Goal: Information Seeking & Learning: Learn about a topic

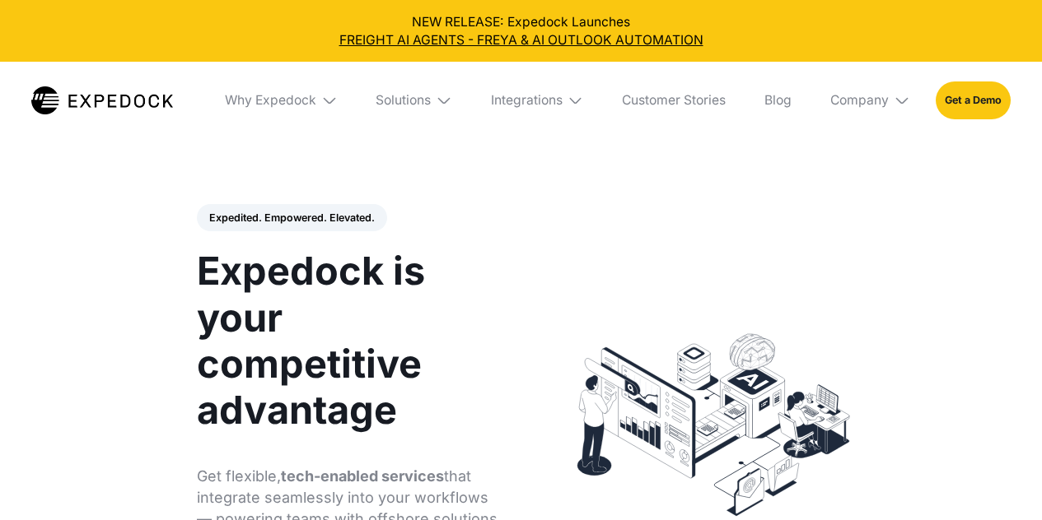
select select
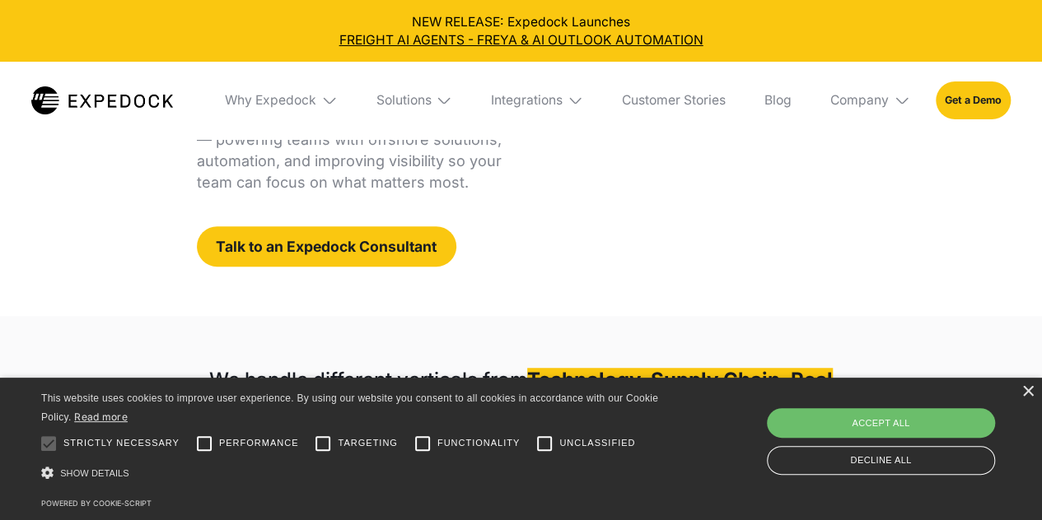
scroll to position [380, 0]
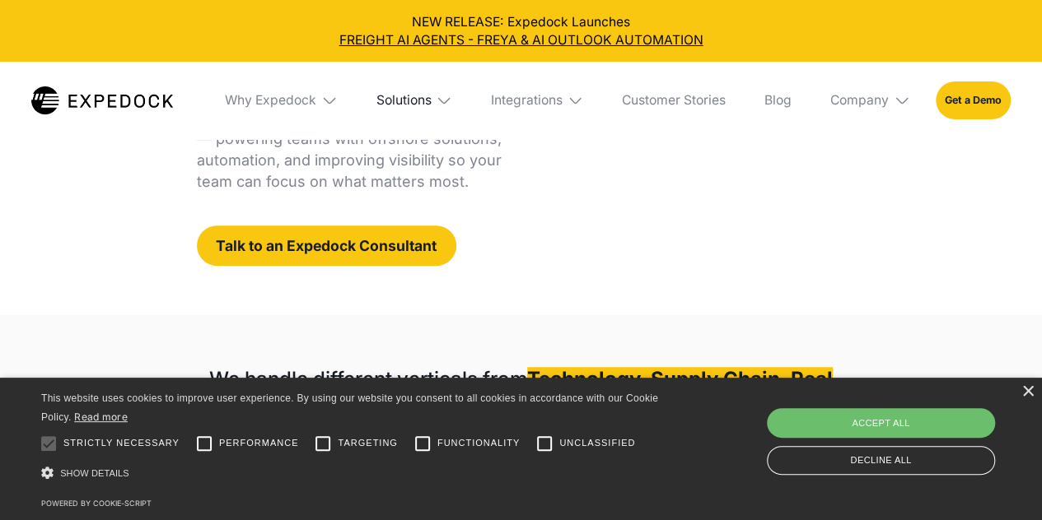
click at [394, 98] on div "Solutions" at bounding box center [402, 100] width 55 height 16
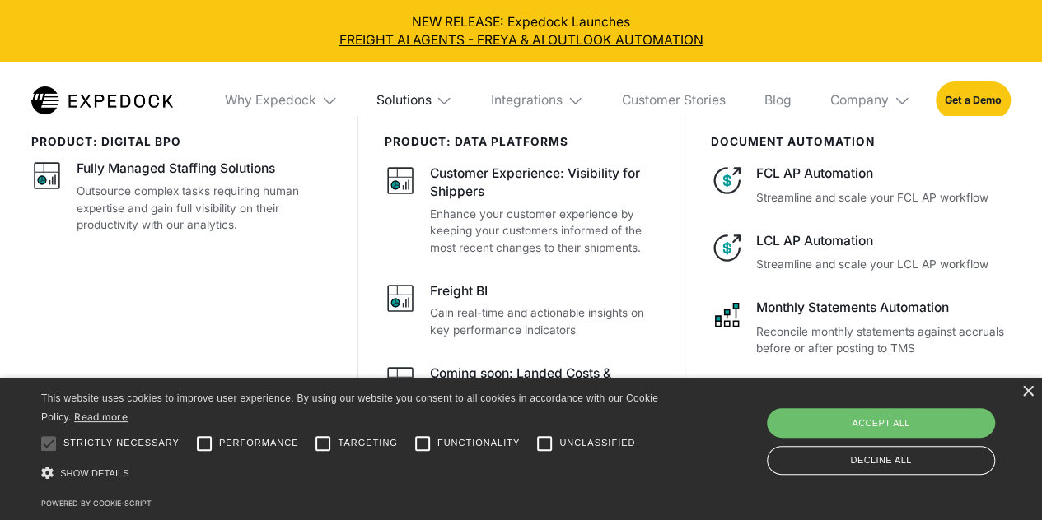
click at [394, 98] on div "Solutions" at bounding box center [402, 100] width 55 height 16
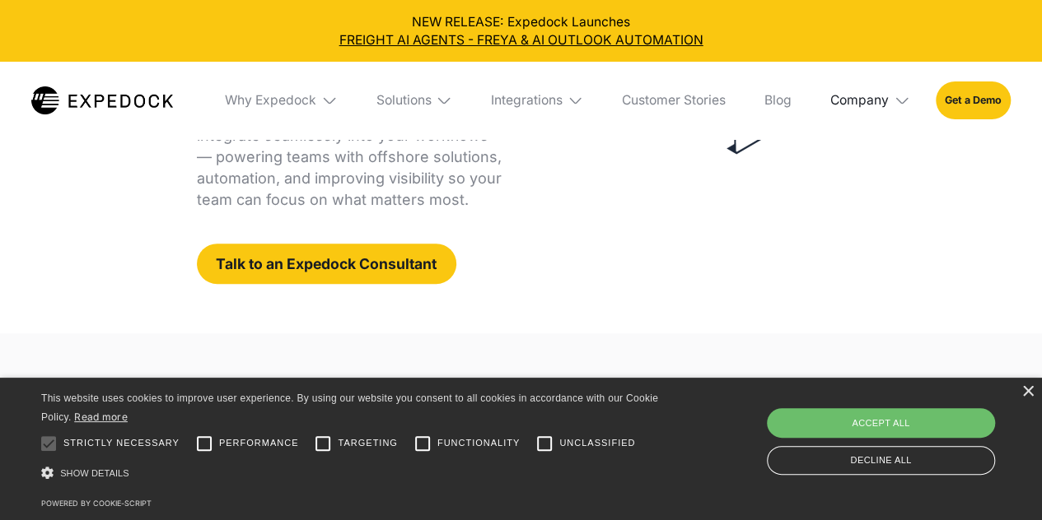
scroll to position [363, 0]
click at [861, 99] on div "Company" at bounding box center [859, 100] width 58 height 16
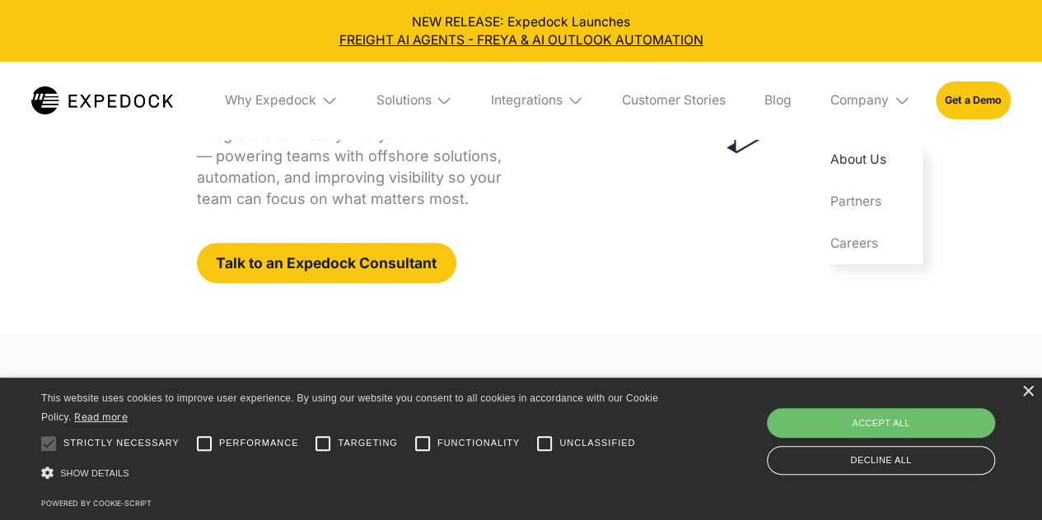
click at [861, 168] on link "About Us" at bounding box center [869, 160] width 105 height 42
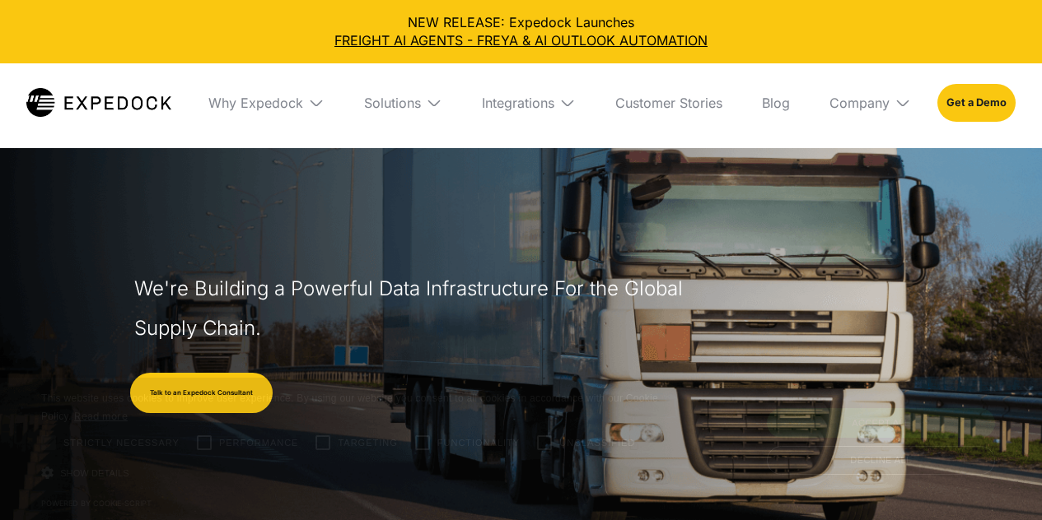
select select
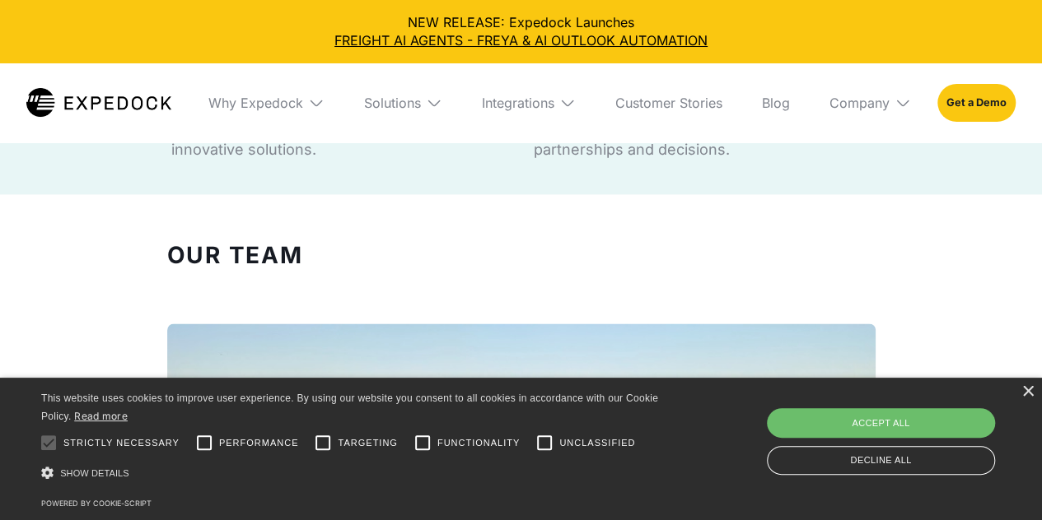
scroll to position [1199, 0]
click at [1028, 388] on div "×" at bounding box center [1027, 392] width 12 height 12
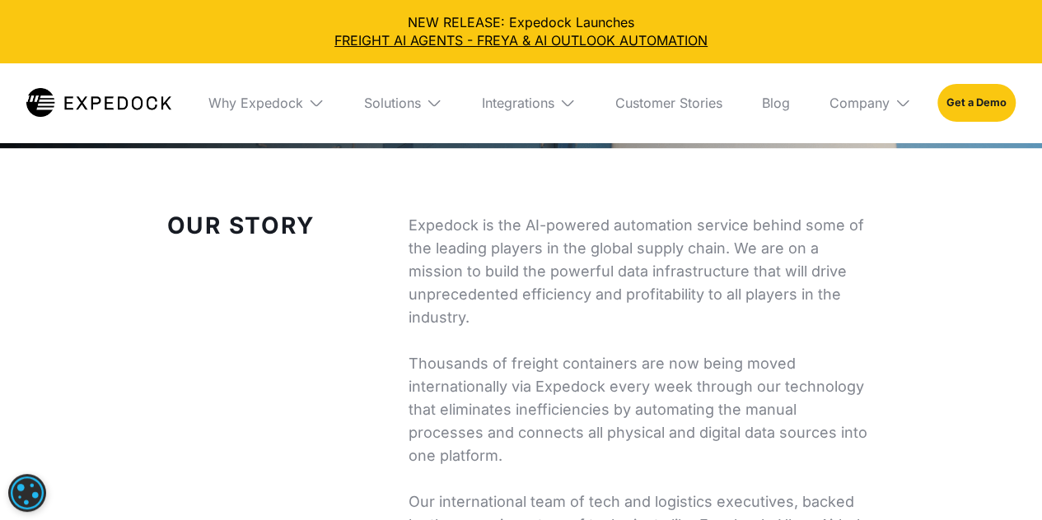
scroll to position [481, 0]
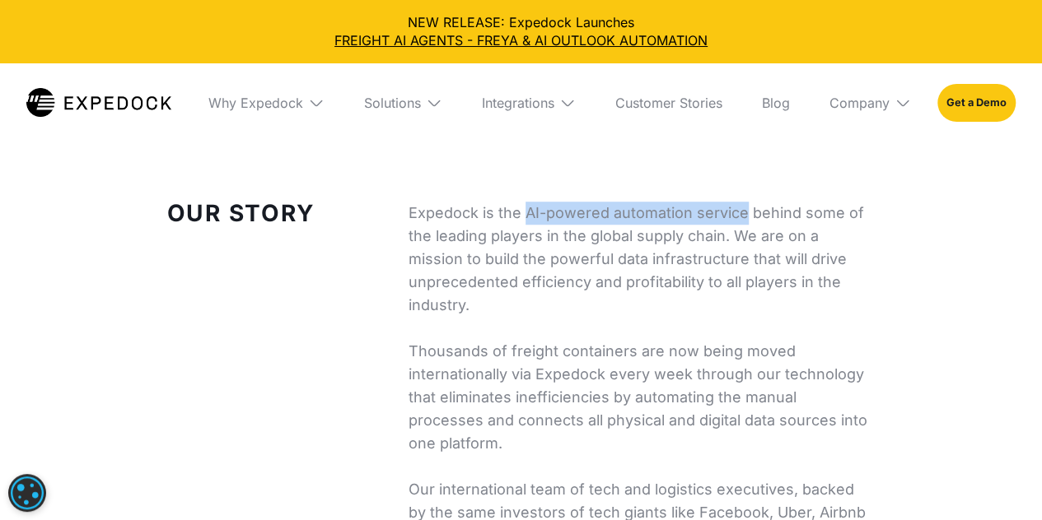
drag, startPoint x: 527, startPoint y: 212, endPoint x: 744, endPoint y: 217, distance: 217.4
click at [744, 217] on p "Expedock is the AI-powered automation service behind some of the leading player…" at bounding box center [641, 386] width 467 height 369
copy p "AI-powered automation service"
click at [608, 315] on p "Expedock is the AI-powered automation service behind some of the leading player…" at bounding box center [641, 386] width 467 height 369
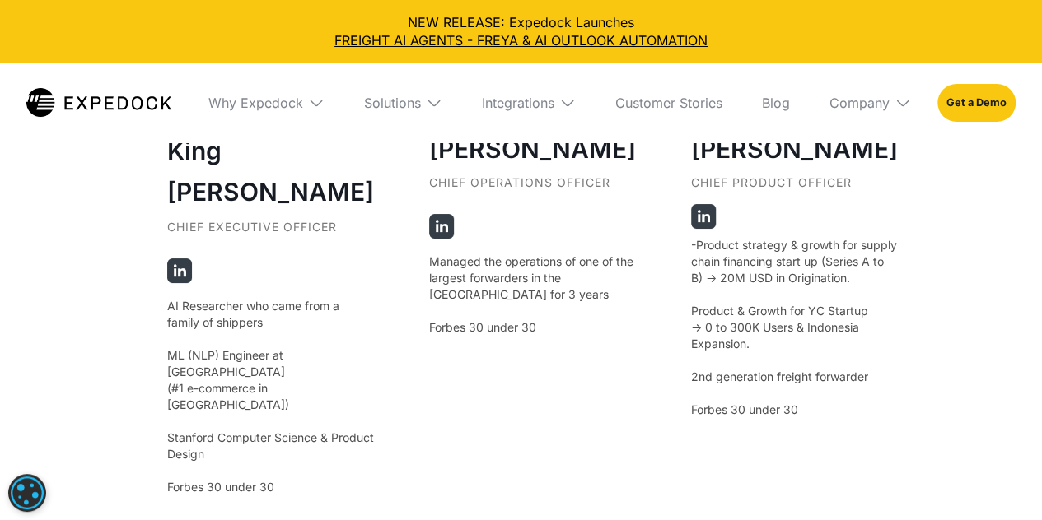
scroll to position [3109, 0]
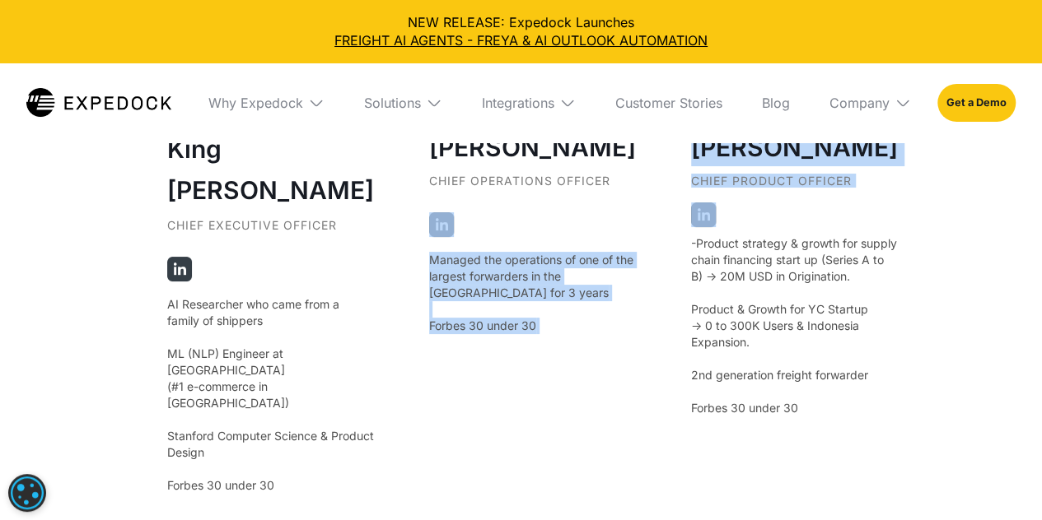
click at [688, 231] on div "King Alandy Dy Chief Executive Officer AI Researcher who came from a family of …" at bounding box center [521, 327] width 708 height 859
click at [761, 227] on div "Jig Young Chief Product Officer -Product strategy & growth for supply chain fin…" at bounding box center [794, 196] width 207 height 596
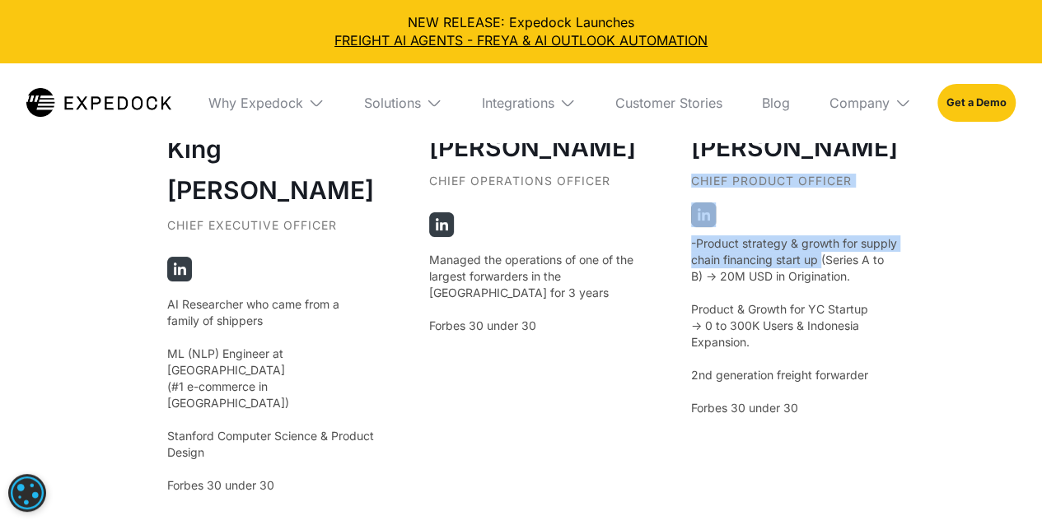
click at [680, 226] on div "King Alandy Dy Chief Executive Officer AI Researcher who came from a family of …" at bounding box center [521, 327] width 708 height 859
click at [691, 226] on img at bounding box center [703, 215] width 25 height 25
click at [708, 235] on div "Jig Young Chief Product Officer -Product strategy & growth for supply chain fin…" at bounding box center [794, 196] width 207 height 596
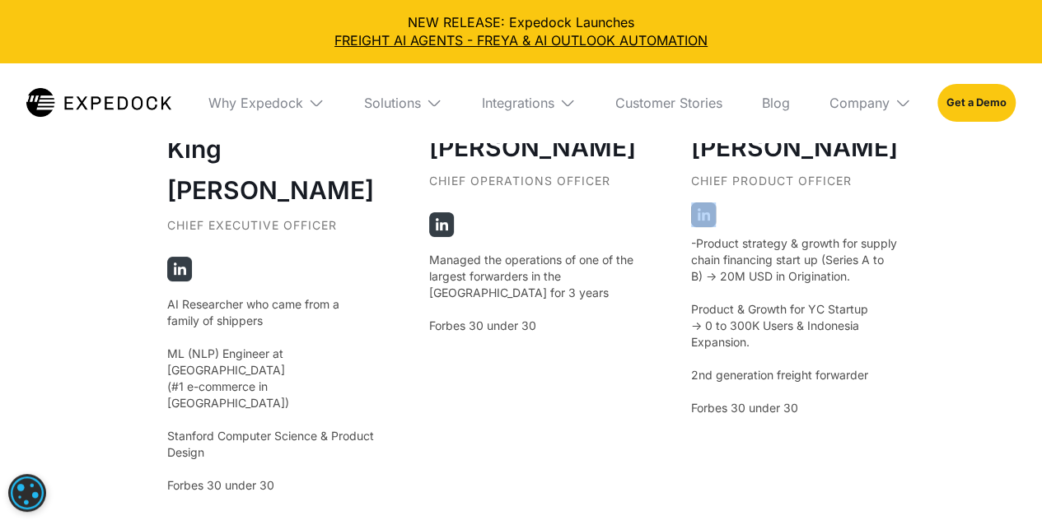
click at [708, 235] on div "Jig Young Chief Product Officer -Product strategy & growth for supply chain fin…" at bounding box center [794, 196] width 207 height 596
click at [691, 227] on img at bounding box center [703, 215] width 25 height 25
click at [744, 241] on div "Jig Young Chief Product Officer -Product strategy & growth for supply chain fin…" at bounding box center [794, 196] width 207 height 596
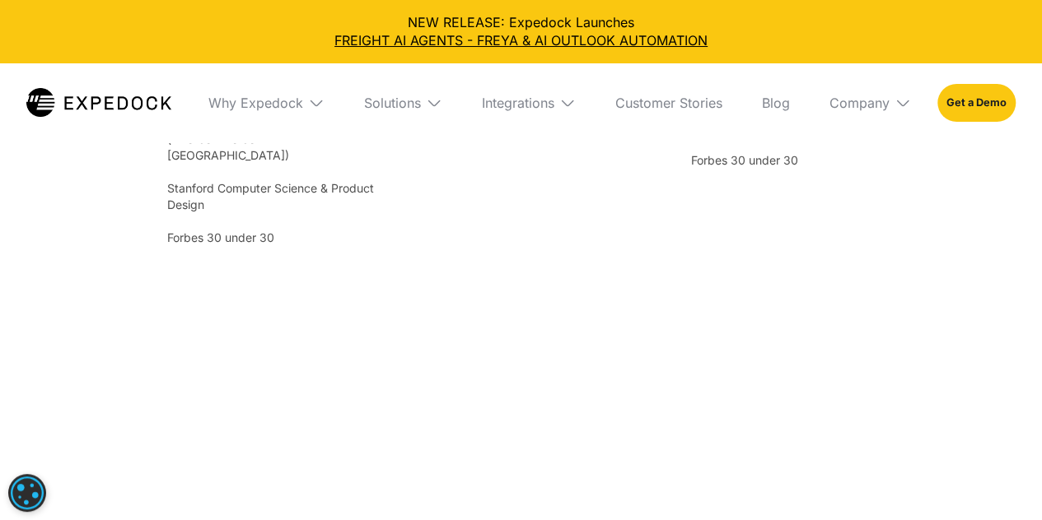
scroll to position [3358, 0]
